Goal: Information Seeking & Learning: Learn about a topic

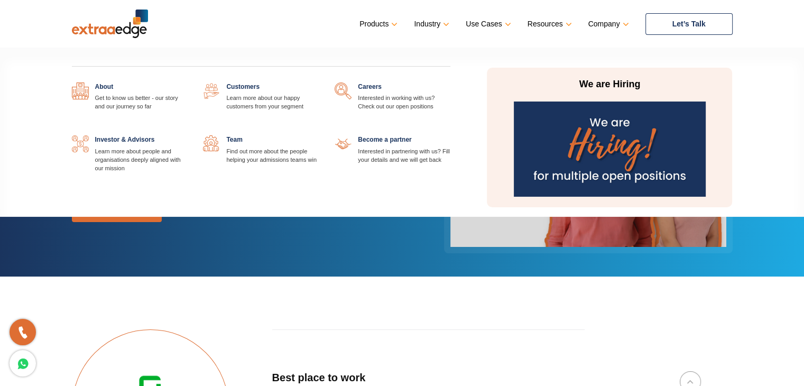
click at [450, 82] on link at bounding box center [450, 82] width 0 height 0
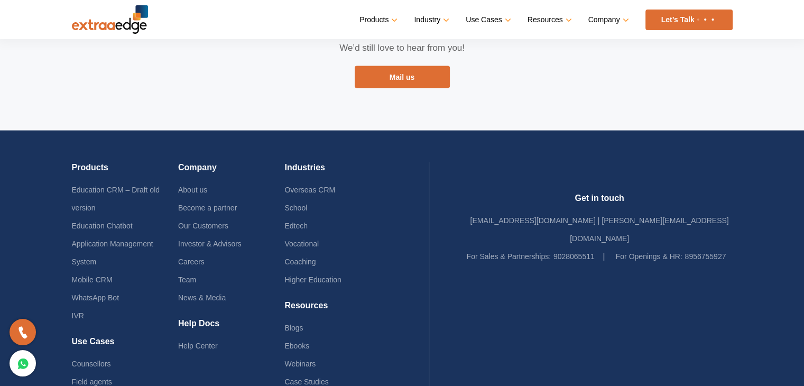
scroll to position [2159, 0]
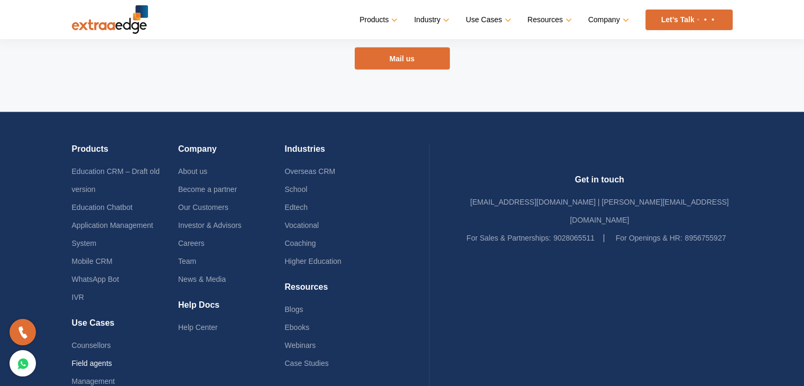
click at [89, 359] on link "Field agents" at bounding box center [92, 363] width 40 height 8
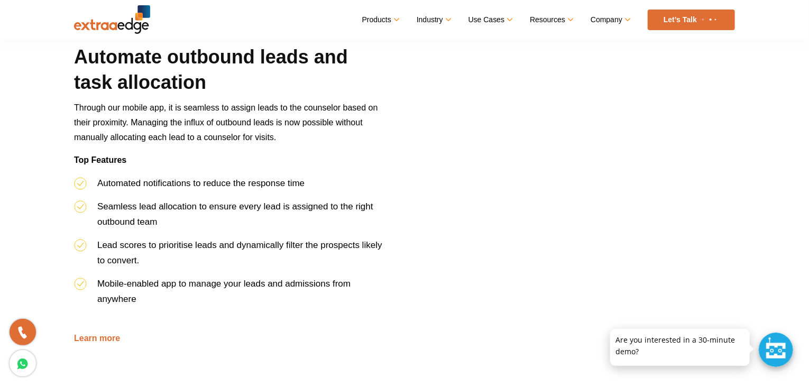
scroll to position [529, 0]
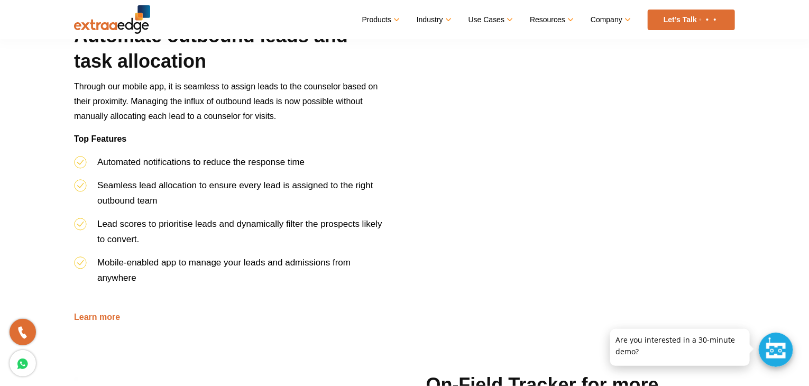
click at [94, 18] on img at bounding box center [112, 19] width 76 height 29
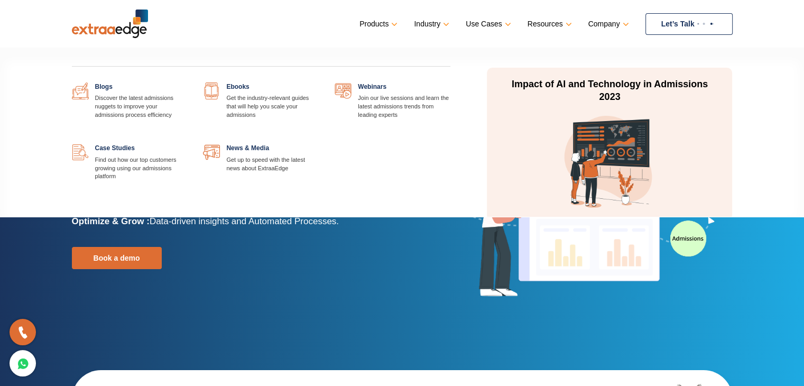
click at [450, 82] on link at bounding box center [450, 82] width 0 height 0
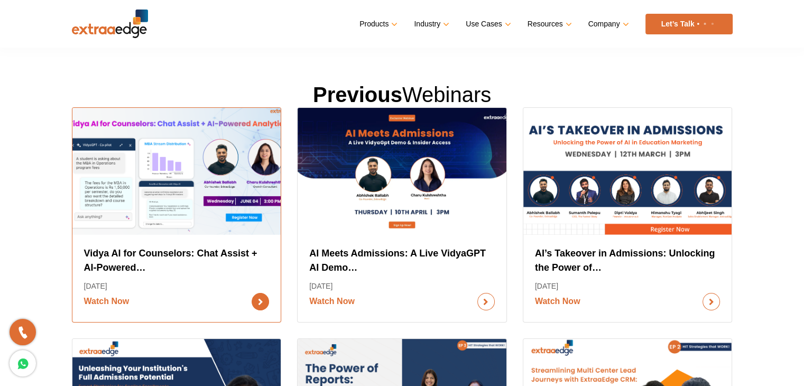
click at [131, 293] on link "Watch Now" at bounding box center [177, 301] width 186 height 17
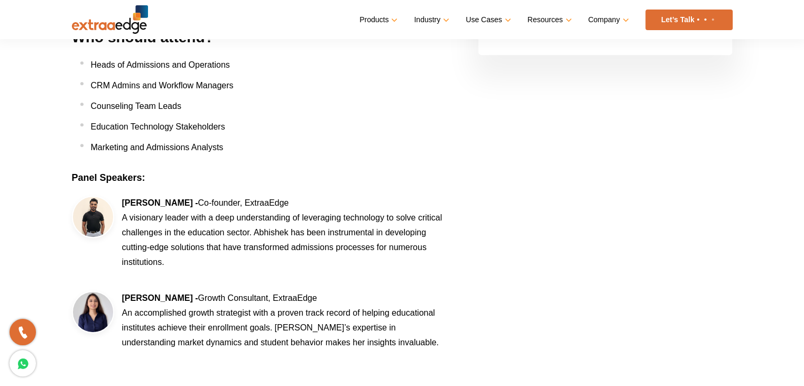
scroll to position [581, 0]
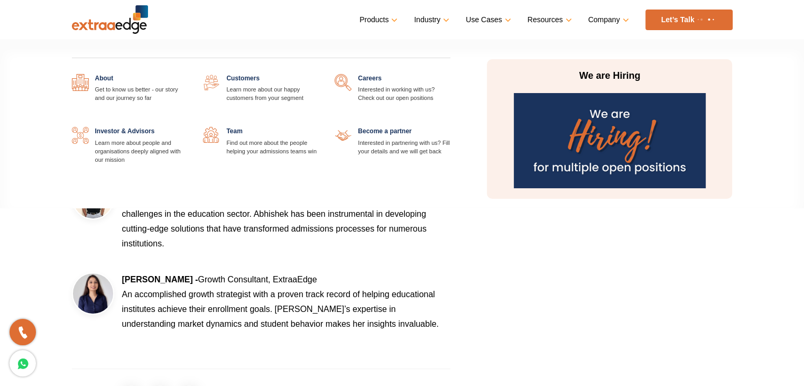
click at [319, 127] on link at bounding box center [319, 127] width 0 height 0
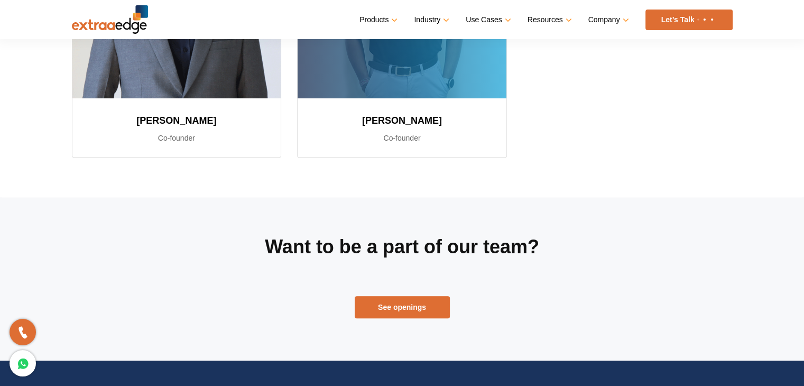
scroll to position [317, 0]
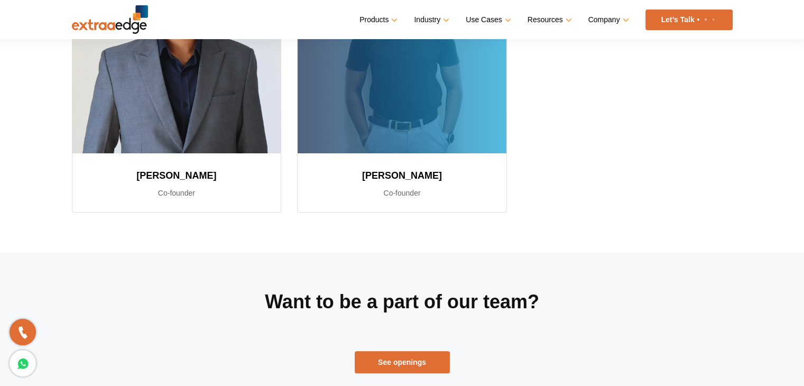
click at [396, 91] on div at bounding box center [402, 46] width 209 height 216
click at [391, 187] on p "Co-founder" at bounding box center [401, 193] width 183 height 13
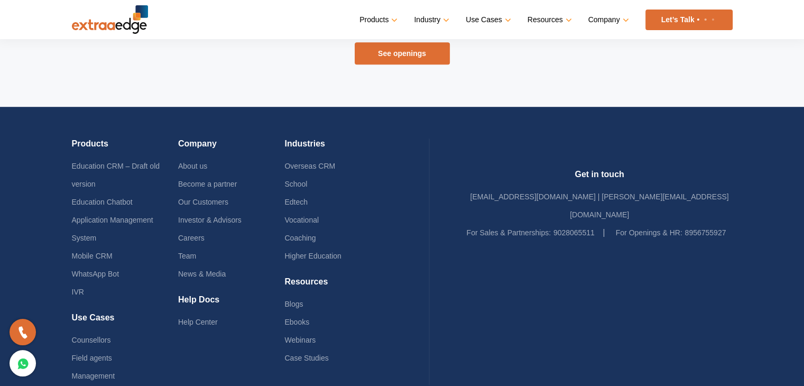
scroll to position [666, 0]
